Goal: Task Accomplishment & Management: Manage account settings

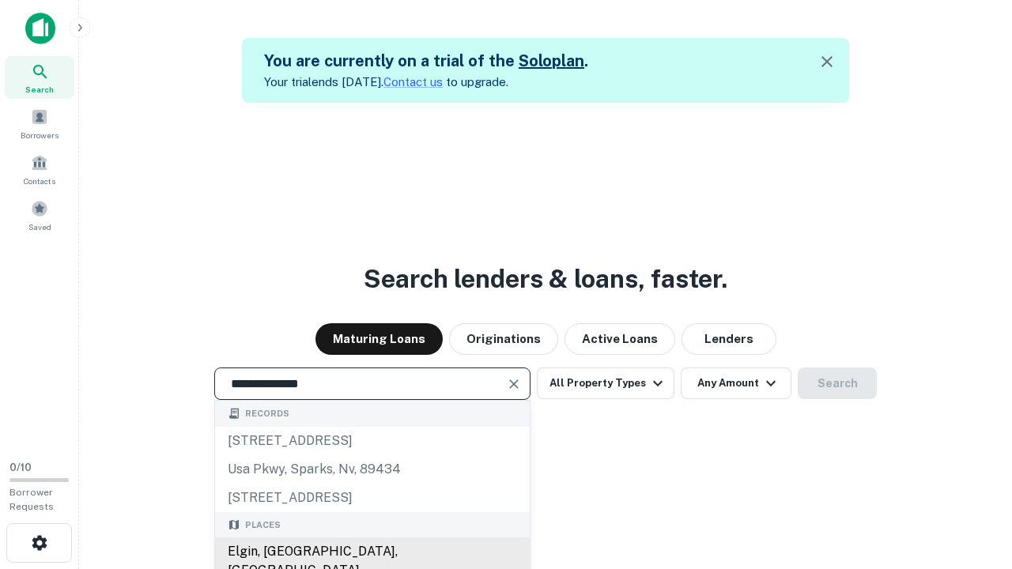
click at [372, 552] on div "Elgin, [GEOGRAPHIC_DATA], [GEOGRAPHIC_DATA]" at bounding box center [372, 561] width 315 height 47
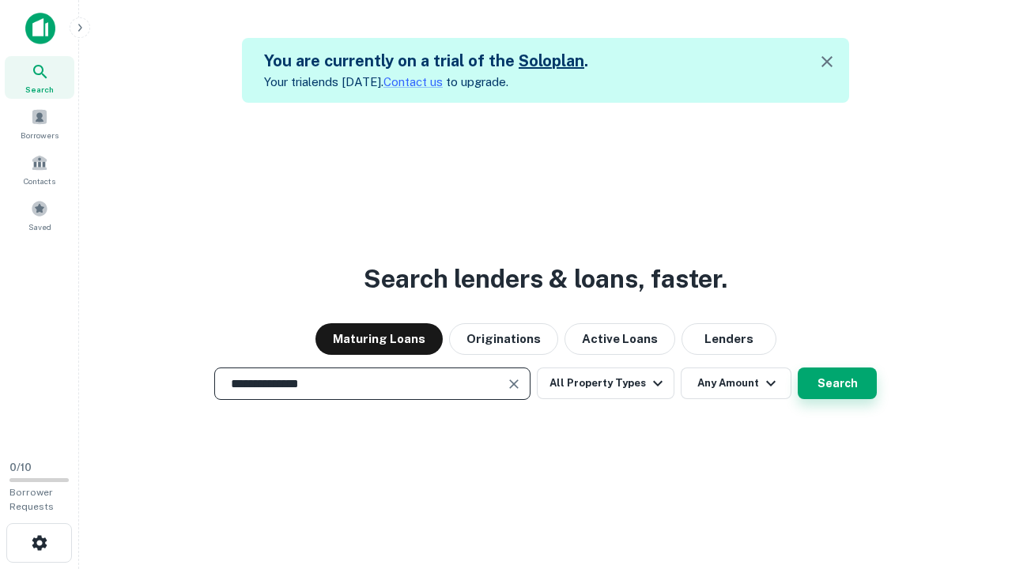
type input "**********"
click at [798, 368] on button "Search" at bounding box center [837, 384] width 79 height 32
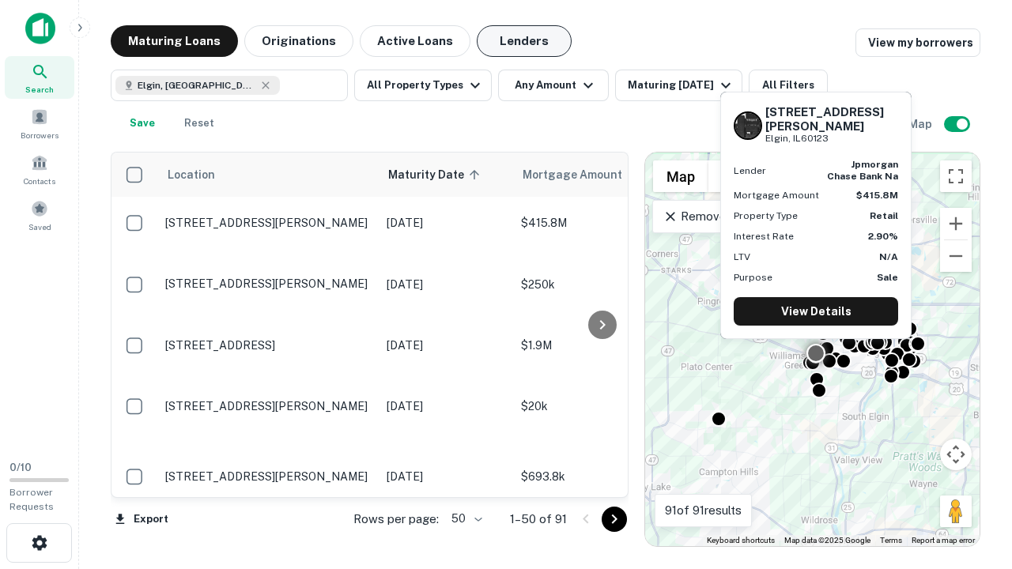
click at [524, 41] on button "Lenders" at bounding box center [524, 41] width 95 height 32
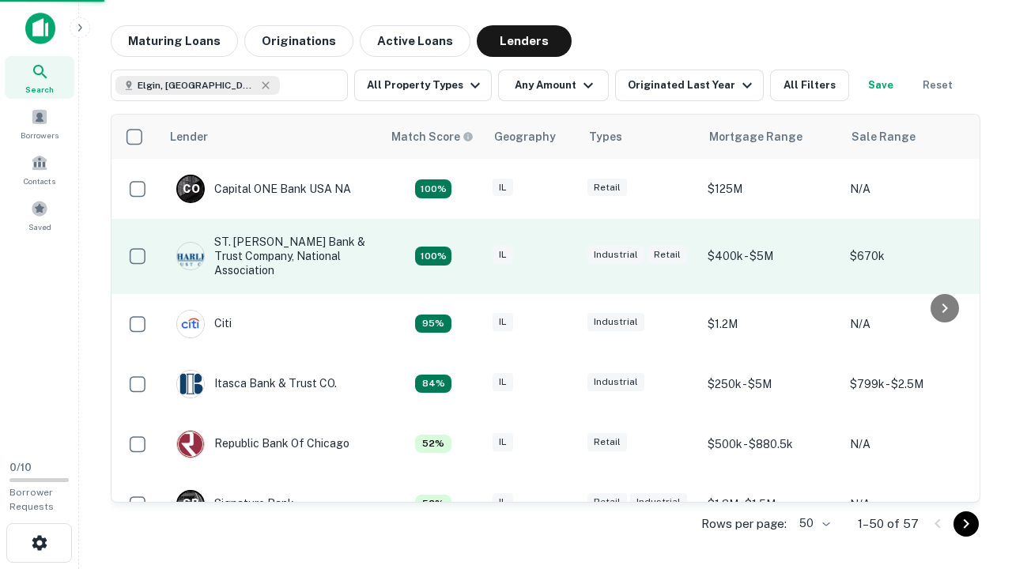
click at [561, 256] on div "IL" at bounding box center [532, 256] width 79 height 21
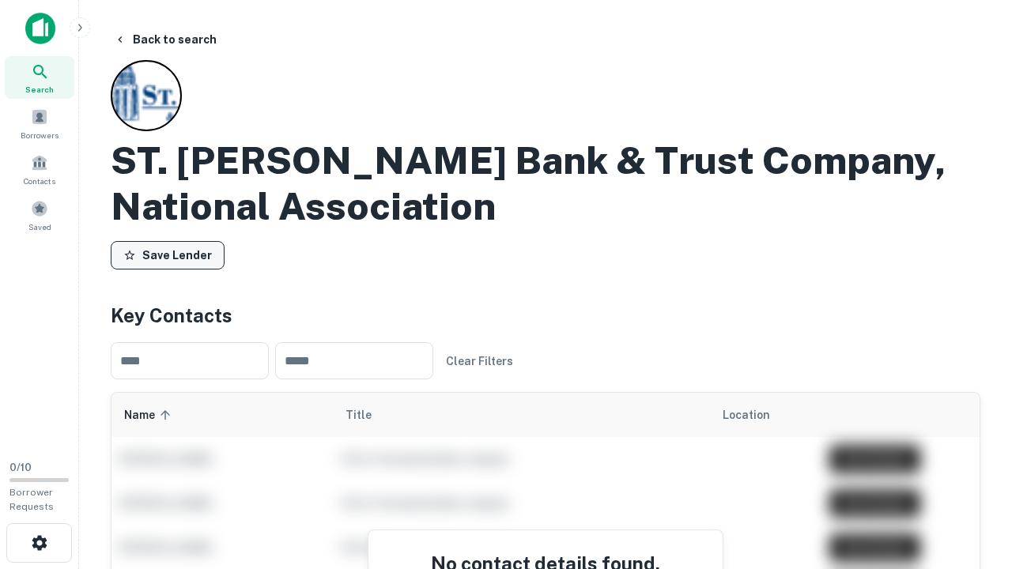
click at [168, 255] on button "Save Lender" at bounding box center [168, 255] width 114 height 28
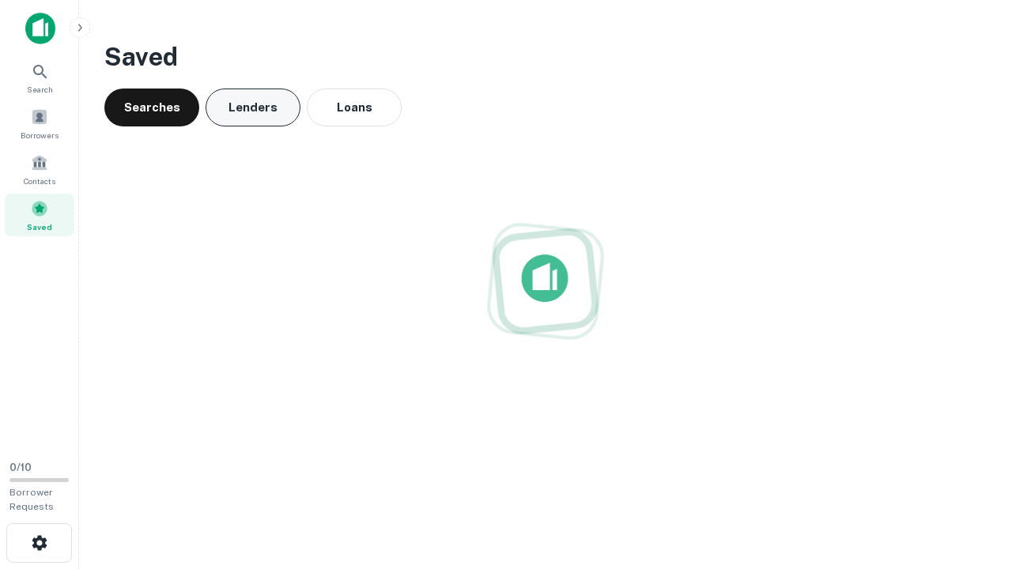
click at [253, 108] on button "Lenders" at bounding box center [253, 108] width 95 height 38
